Goal: Information Seeking & Learning: Find specific fact

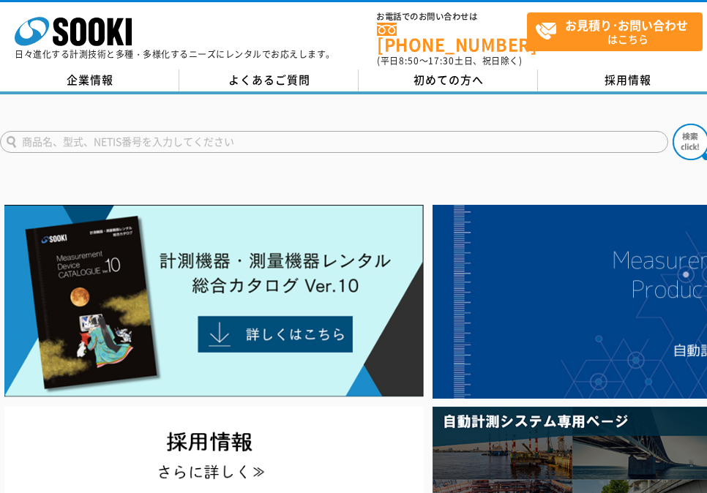
click at [180, 145] on input "text" at bounding box center [334, 142] width 668 height 22
paste input "BM-910D"
type input "BM-910D"
click at [672, 124] on button at bounding box center [690, 142] width 37 height 37
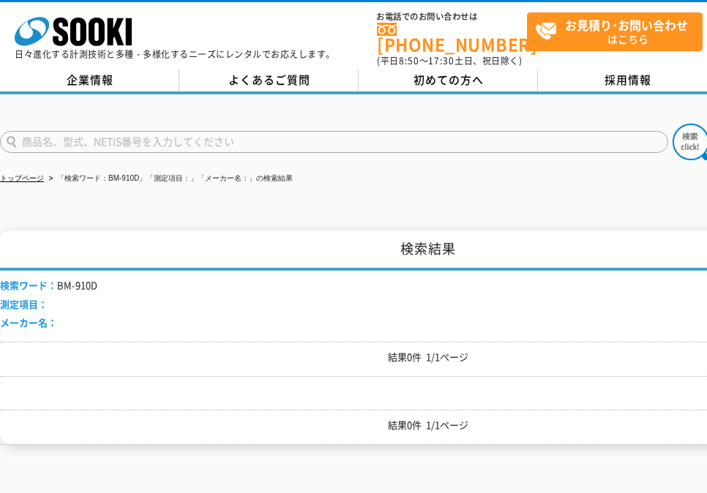
drag, startPoint x: 80, startPoint y: 281, endPoint x: 89, endPoint y: 252, distance: 30.1
click at [83, 278] on li "検索ワード： BM-910D" at bounding box center [48, 285] width 97 height 15
click at [71, 139] on input "text" at bounding box center [334, 142] width 668 height 22
paste input "BM-910D"
drag, startPoint x: 45, startPoint y: 138, endPoint x: 170, endPoint y: 144, distance: 125.2
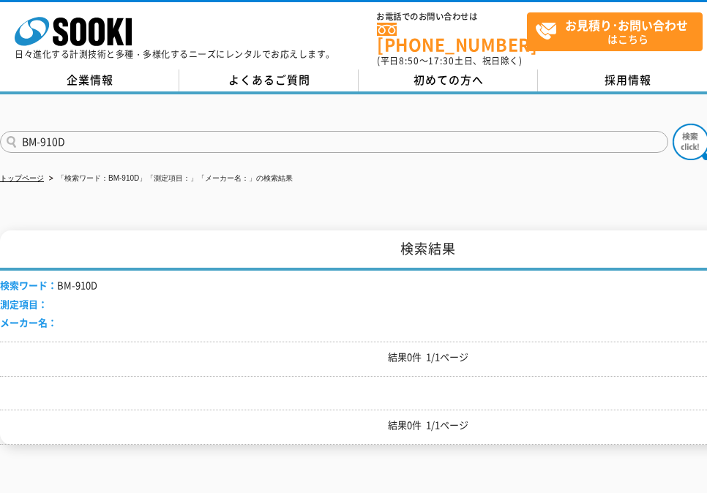
click at [170, 144] on input "BM-910D" at bounding box center [334, 142] width 668 height 22
type input "BM-9"
click at [672, 124] on button at bounding box center [690, 142] width 37 height 37
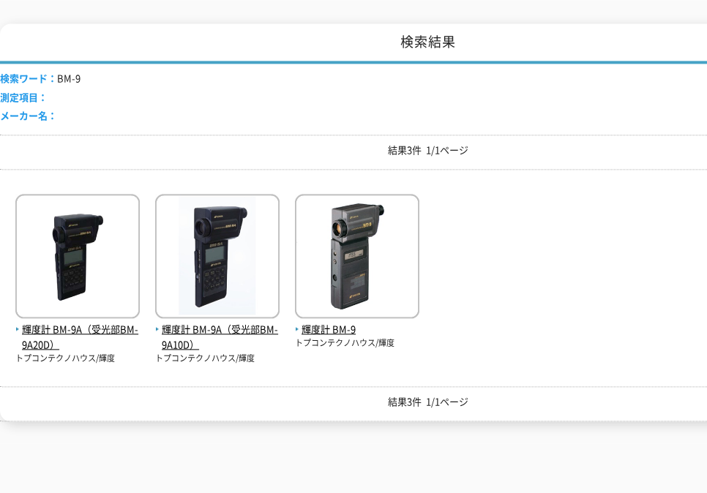
scroll to position [211, 0]
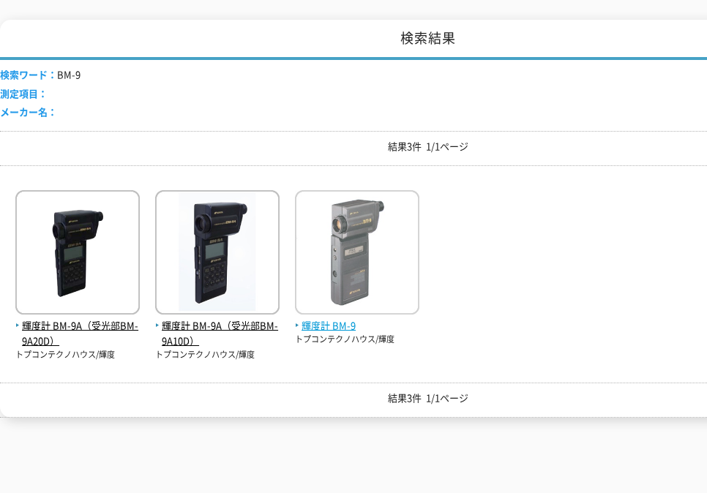
click at [342, 323] on span "輝度計 BM-9" at bounding box center [357, 325] width 124 height 15
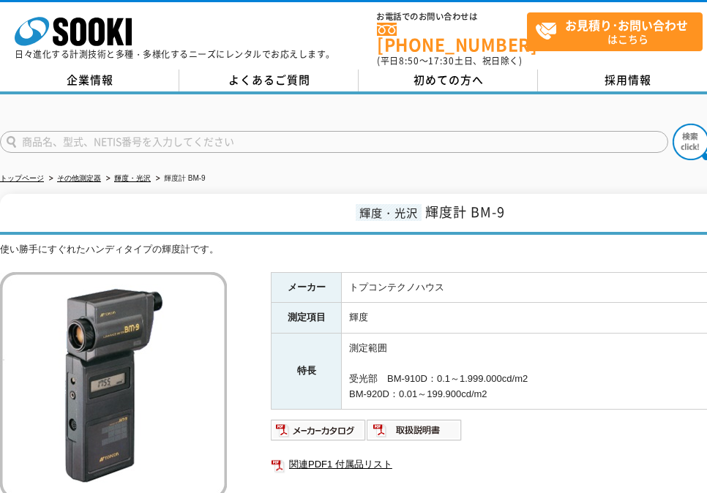
scroll to position [211, 0]
